Goal: Navigation & Orientation: Understand site structure

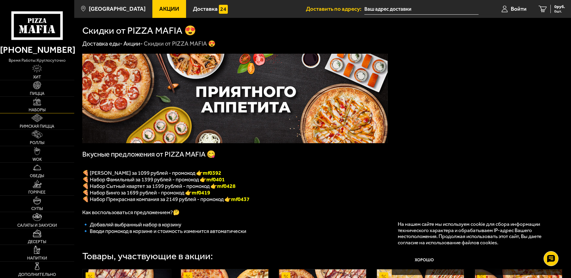
click at [36, 108] on span "Наборы" at bounding box center [37, 110] width 17 height 4
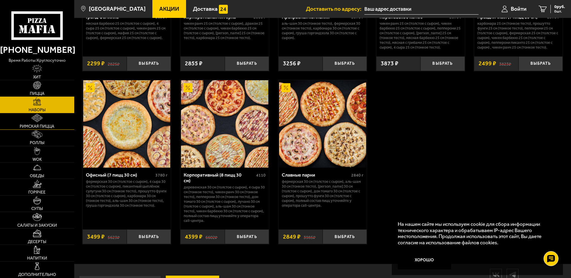
scroll to position [916, 0]
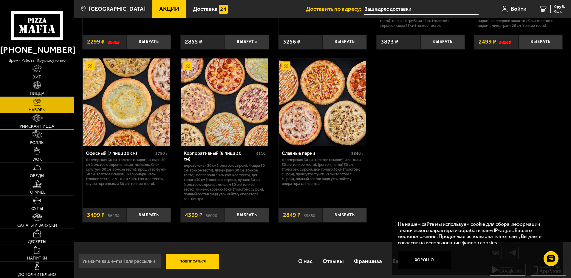
click at [55, 128] on link "Римская пицца" at bounding box center [37, 121] width 74 height 16
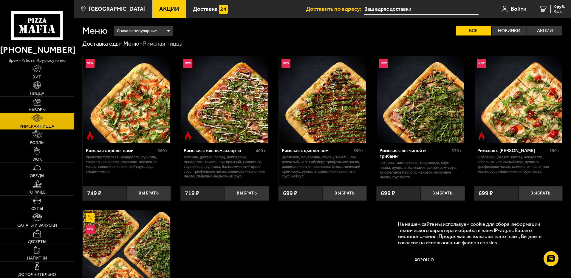
click at [52, 138] on link "Роллы" at bounding box center [37, 138] width 74 height 16
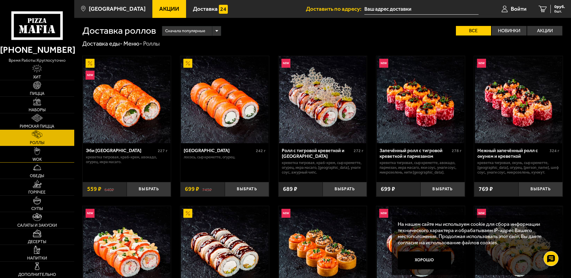
click at [49, 159] on link "WOK" at bounding box center [37, 154] width 74 height 16
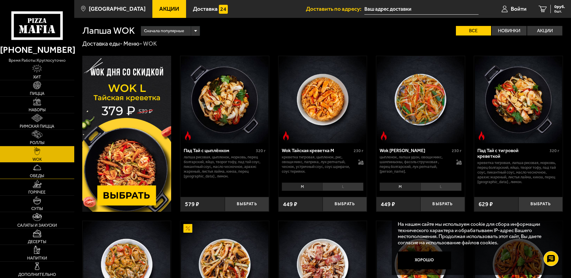
click at [51, 178] on link "Обеды" at bounding box center [37, 170] width 74 height 16
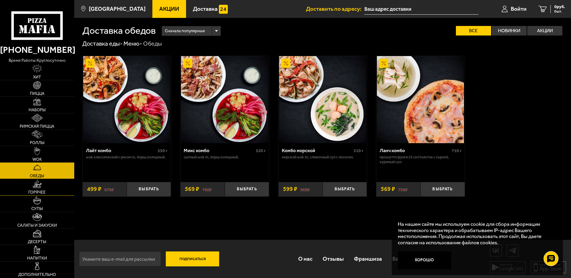
click at [49, 191] on link "Горячее" at bounding box center [37, 187] width 74 height 16
